Goal: Check status

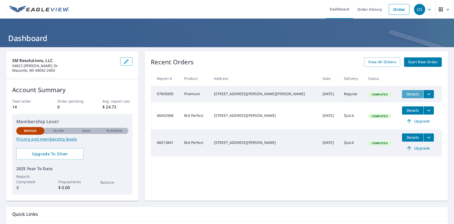
click at [405, 93] on span "Details" at bounding box center [412, 94] width 15 height 5
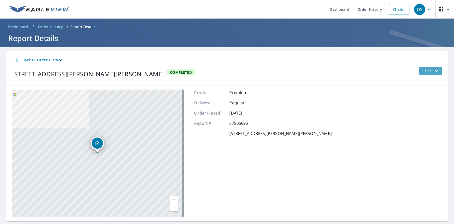
click at [434, 72] on icon "filesDropdownBtn-67805695" at bounding box center [437, 71] width 6 height 6
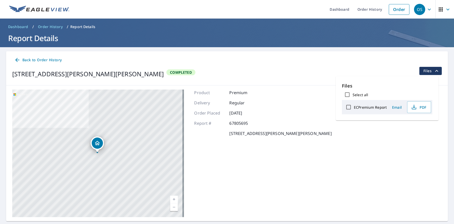
click at [363, 75] on div "[STREET_ADDRESS][PERSON_NAME][PERSON_NAME] Completed Files" at bounding box center [227, 74] width 430 height 14
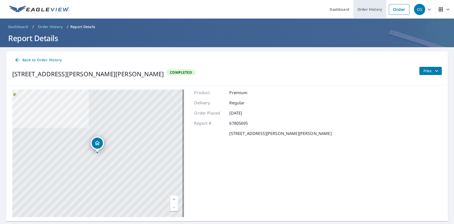
click at [358, 10] on link "Order History" at bounding box center [370, 9] width 33 height 19
